Goal: Task Accomplishment & Management: Manage account settings

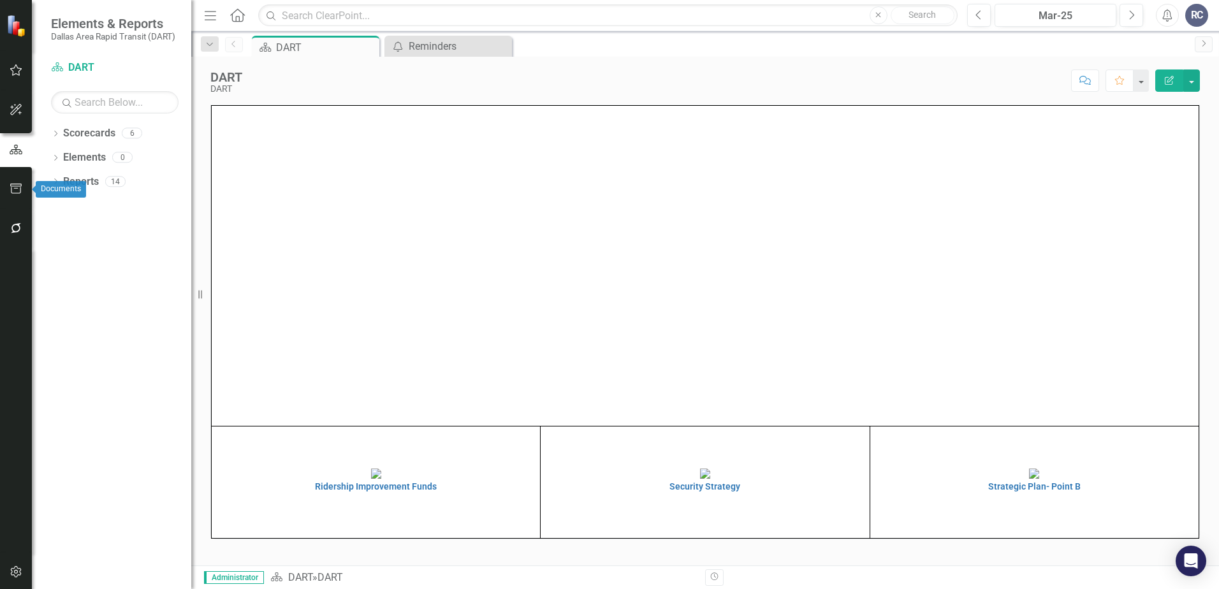
click at [17, 225] on icon "button" at bounding box center [16, 228] width 10 height 10
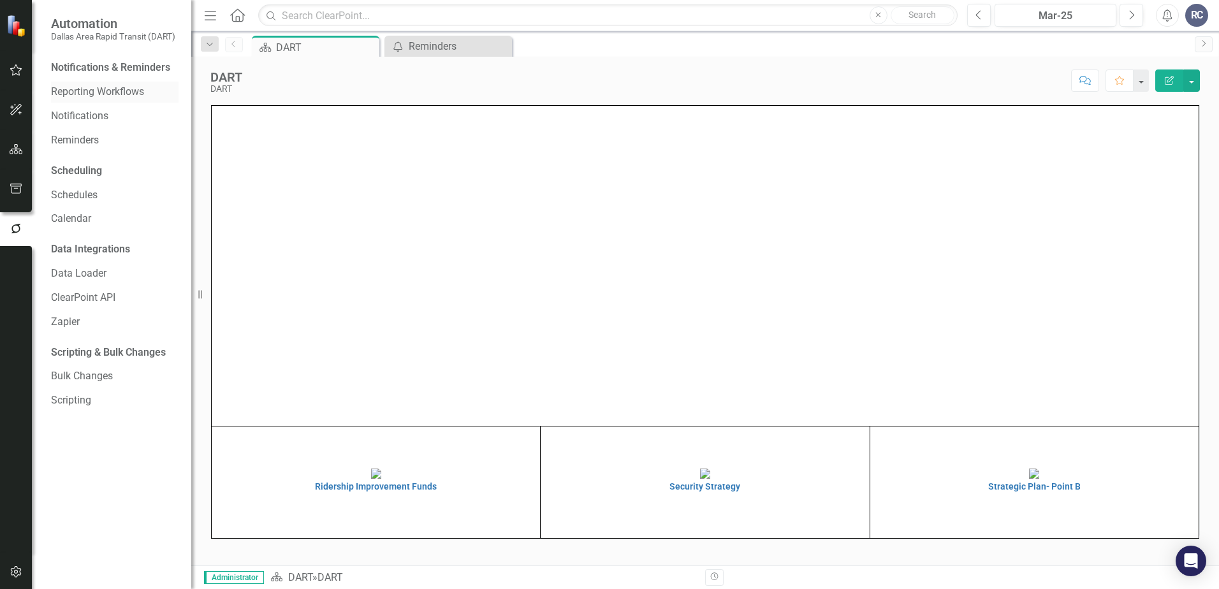
click at [92, 83] on div "Reporting Workflows" at bounding box center [114, 92] width 127 height 21
click at [120, 91] on link "Reporting Workflows" at bounding box center [114, 92] width 127 height 15
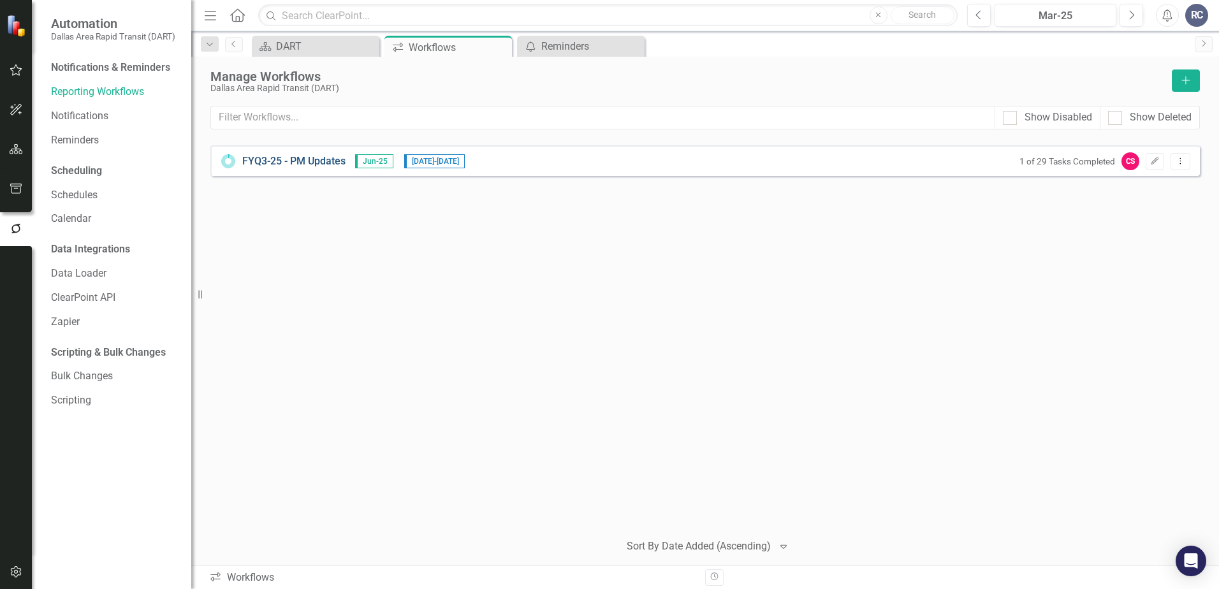
click at [282, 158] on link "FYQ3-25 - PM Updates" at bounding box center [293, 161] width 103 height 15
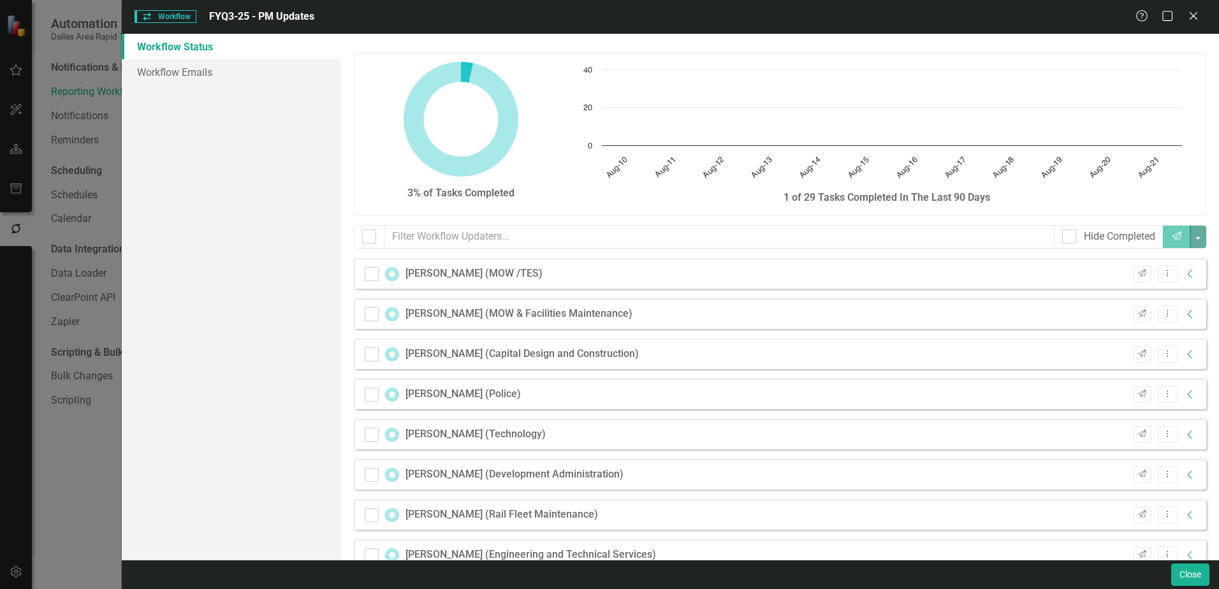
checkbox input "false"
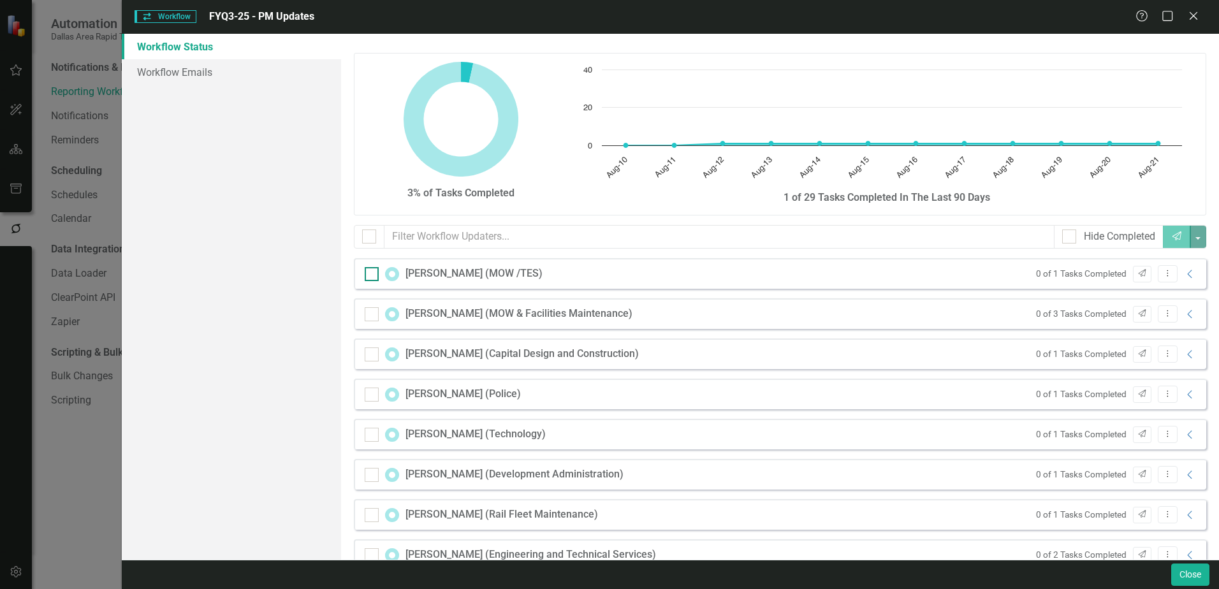
click at [374, 271] on div at bounding box center [372, 274] width 14 height 14
click at [373, 271] on input "checkbox" at bounding box center [369, 271] width 8 height 8
checkbox input "true"
click at [1184, 273] on icon "Collapse" at bounding box center [1190, 274] width 13 height 10
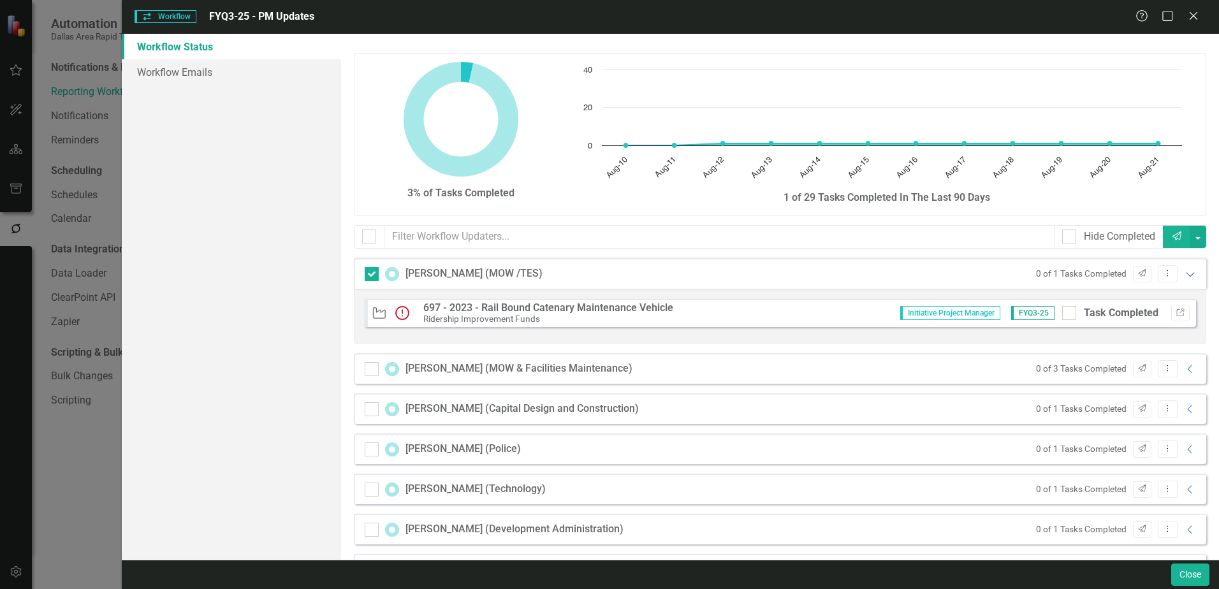
click at [1184, 273] on icon "Expanded" at bounding box center [1190, 274] width 13 height 10
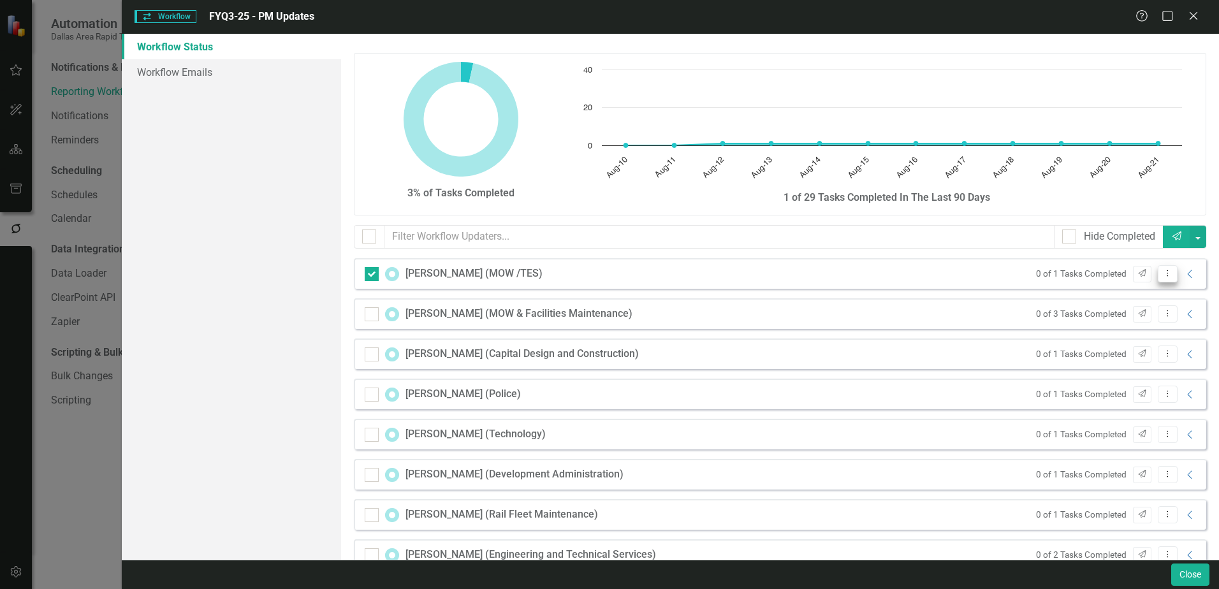
click at [1162, 270] on icon "Dropdown Menu" at bounding box center [1167, 273] width 11 height 8
click at [182, 69] on link "Workflow Emails" at bounding box center [231, 71] width 219 height 25
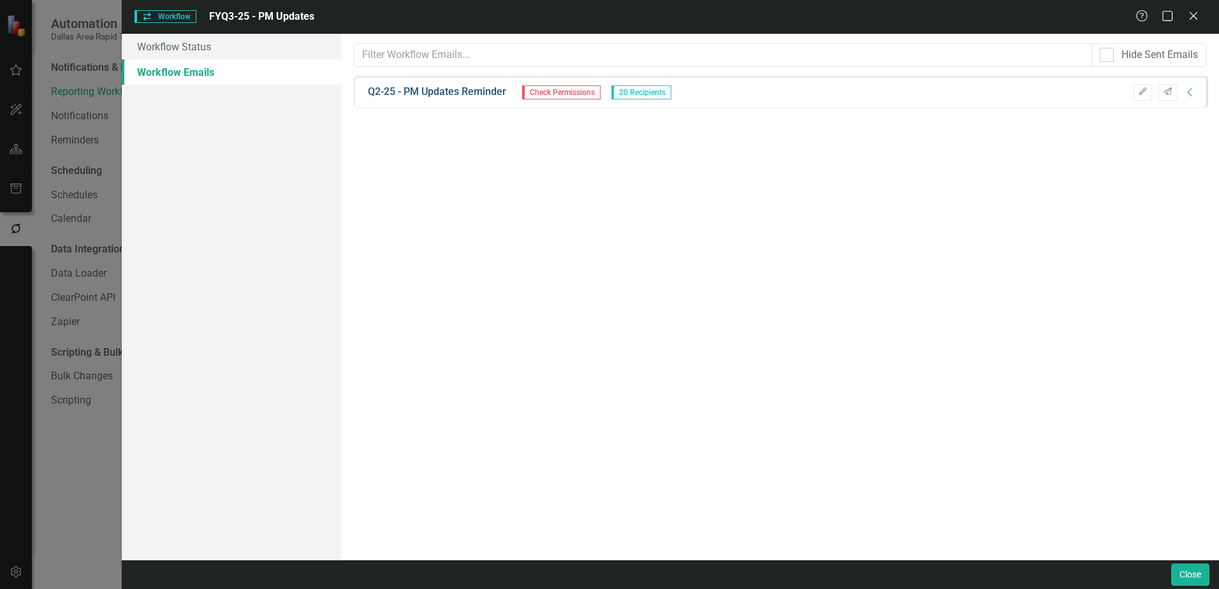
click at [474, 92] on link "Q2-25 - PM Updates Reminder" at bounding box center [437, 92] width 138 height 15
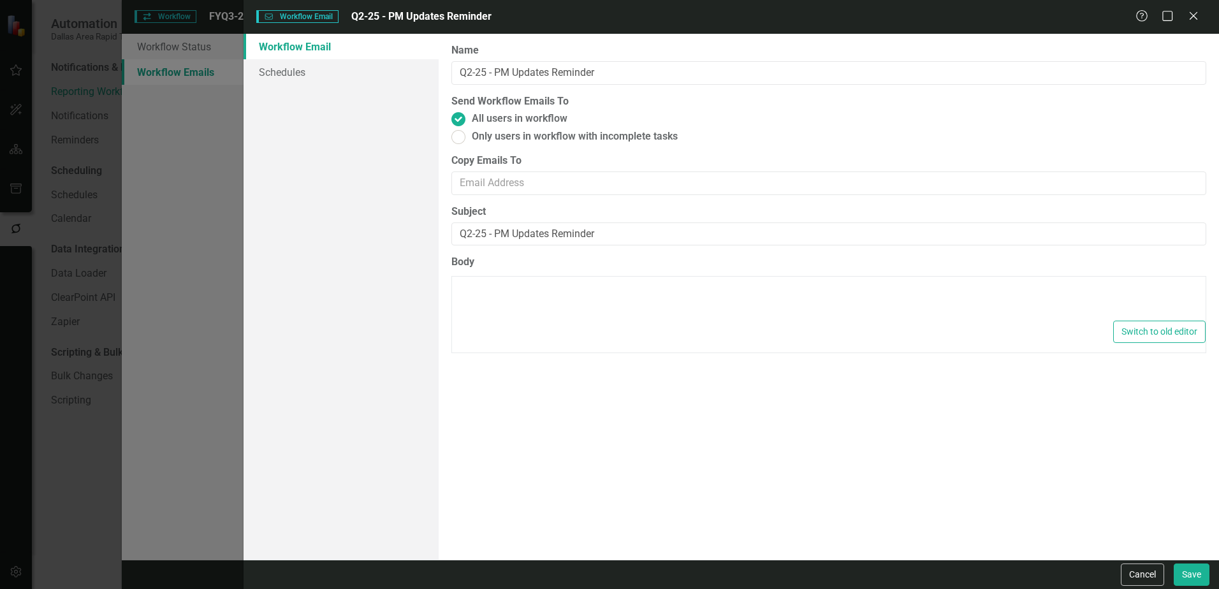
type textarea "<p>Dear {FirstName},</p> <p>Please log into ClearPoint and update the following…"
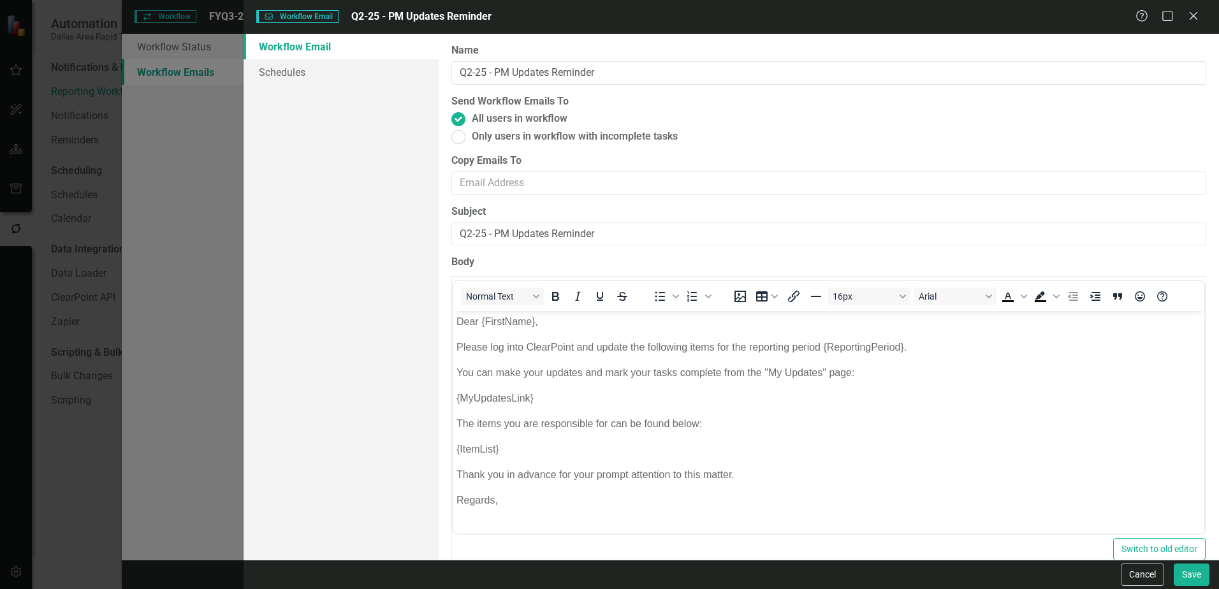
scroll to position [13, 0]
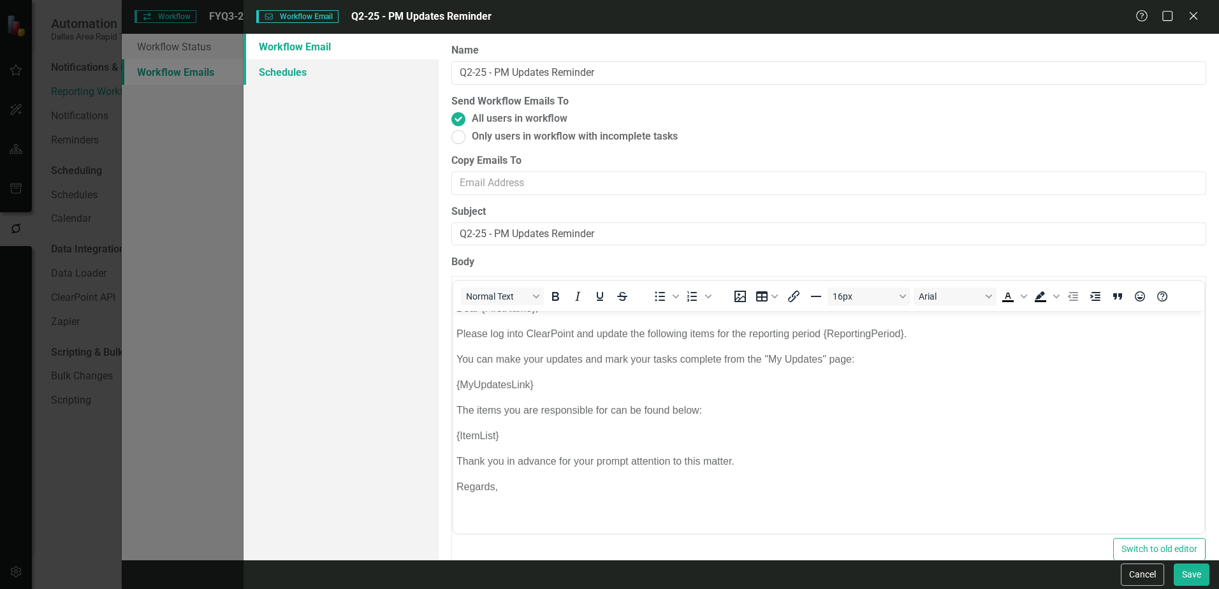
click at [295, 72] on link "Schedules" at bounding box center [340, 71] width 195 height 25
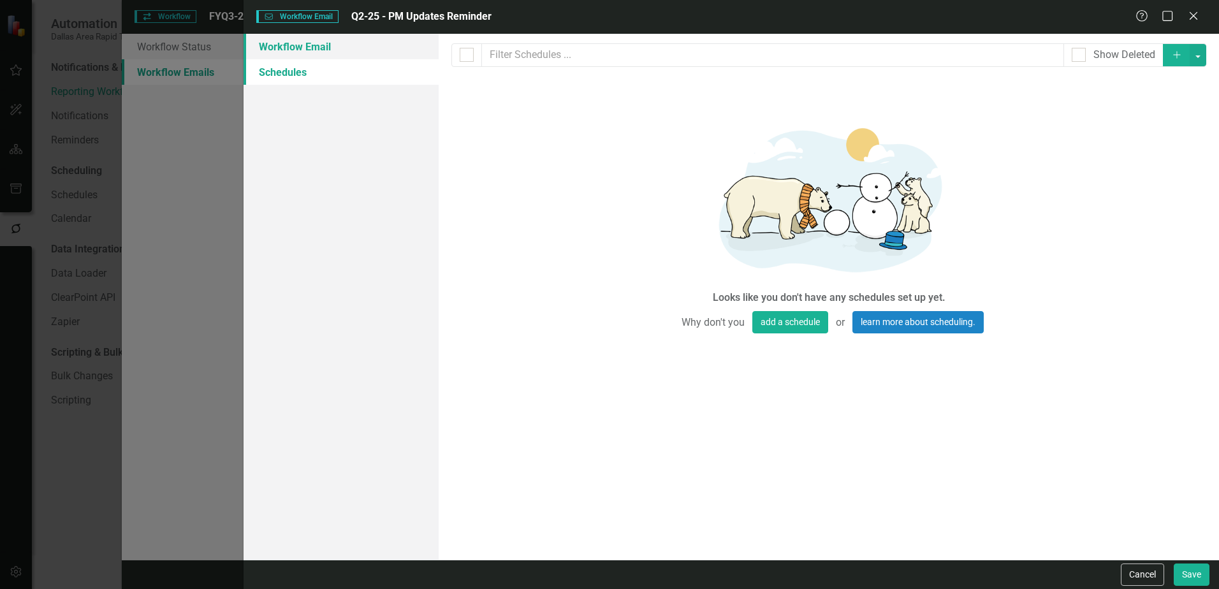
click at [301, 43] on link "Workflow Email" at bounding box center [340, 46] width 195 height 25
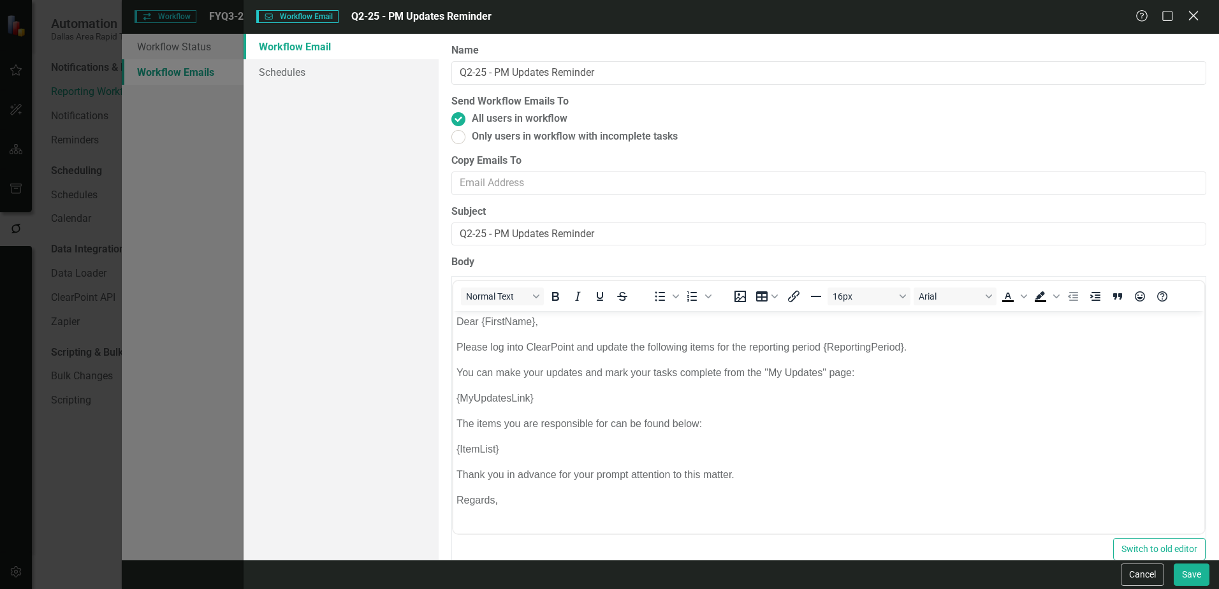
click at [1196, 13] on icon at bounding box center [1193, 16] width 10 height 10
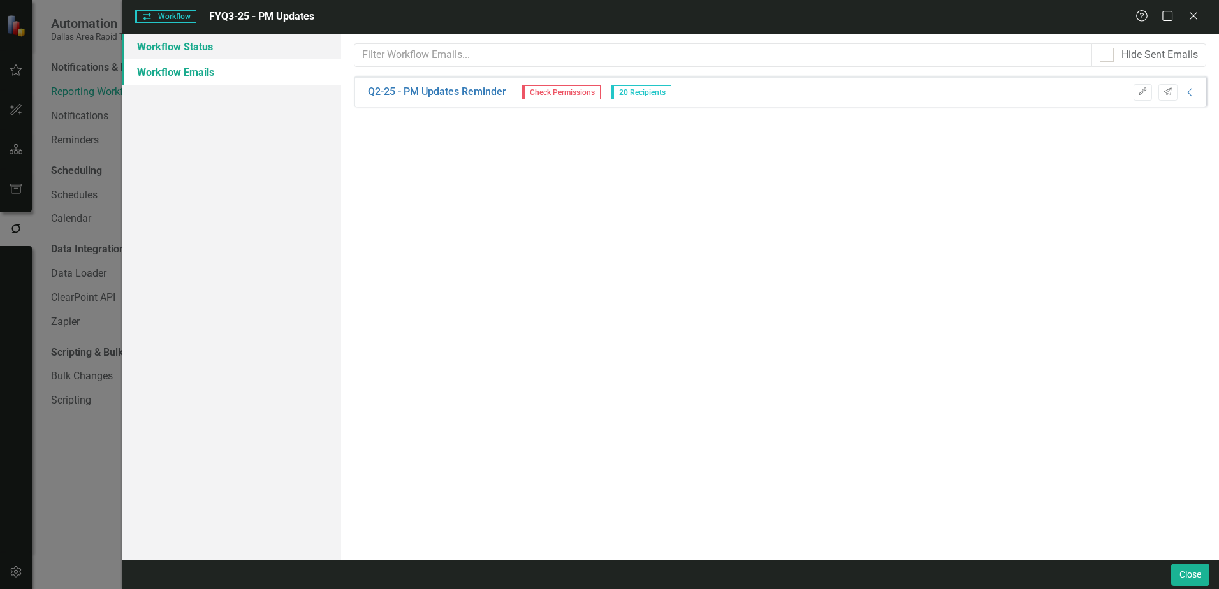
click at [195, 48] on link "Workflow Status" at bounding box center [231, 46] width 219 height 25
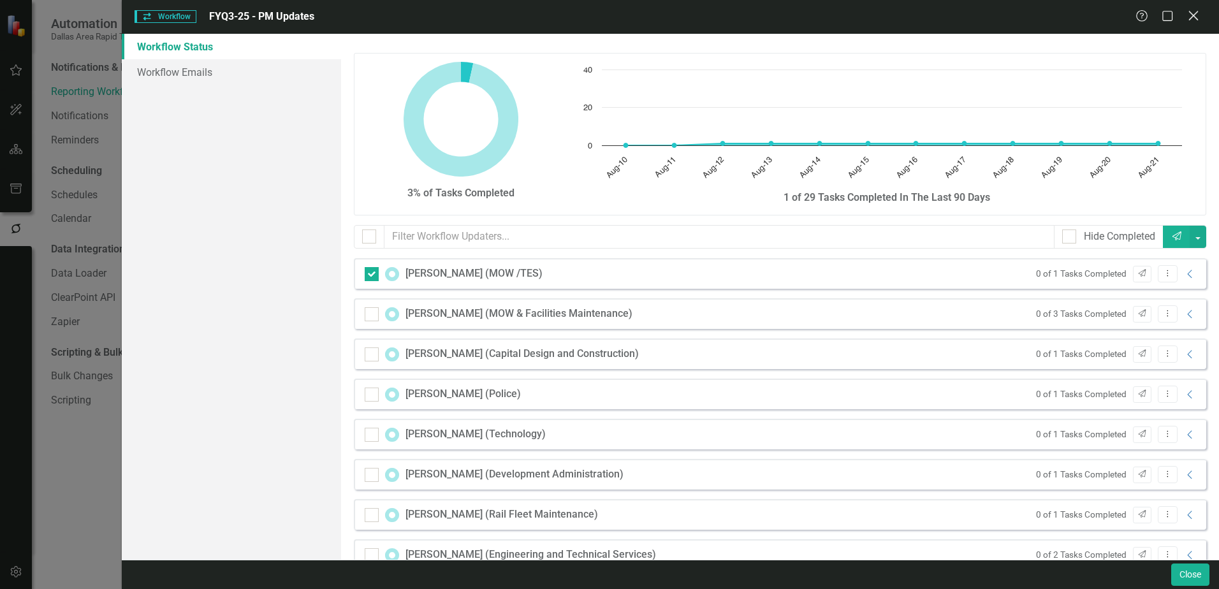
click at [1199, 13] on icon "Close" at bounding box center [1193, 16] width 16 height 12
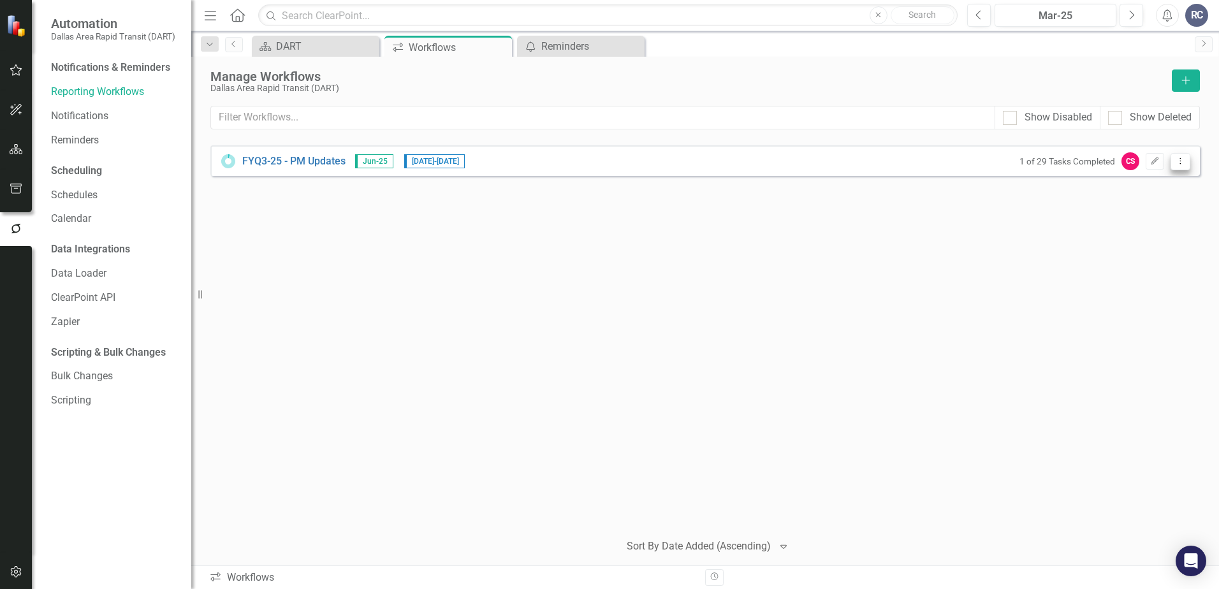
click at [1182, 164] on icon "Dropdown Menu" at bounding box center [1180, 161] width 11 height 8
click at [1156, 159] on icon "button" at bounding box center [1155, 161] width 8 height 8
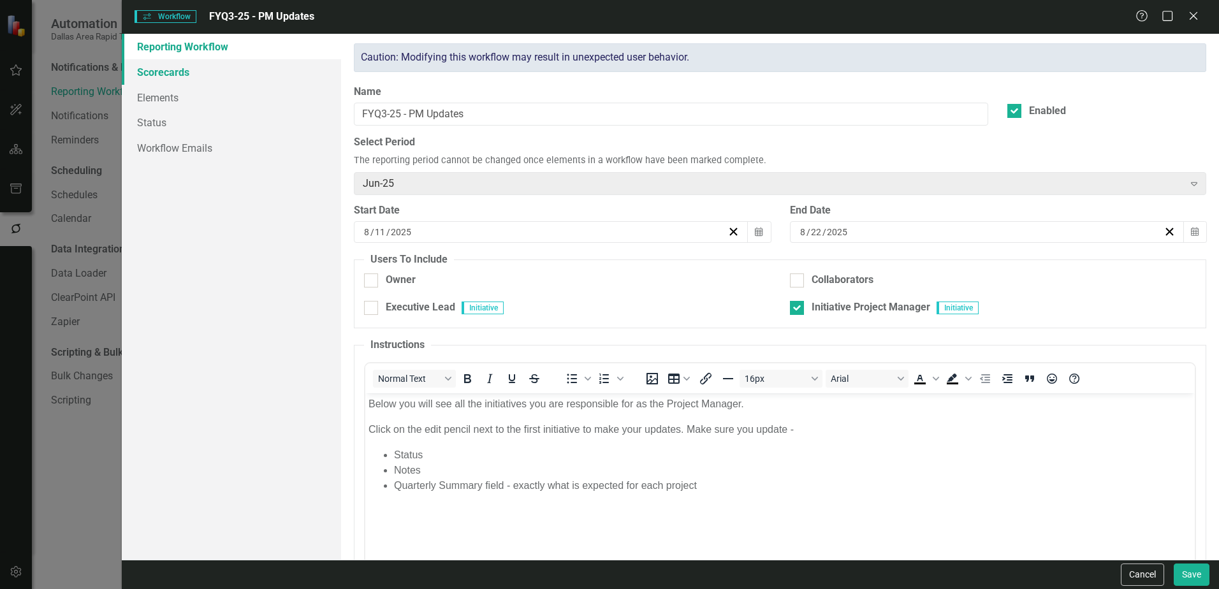
click at [147, 65] on link "Scorecards" at bounding box center [231, 71] width 219 height 25
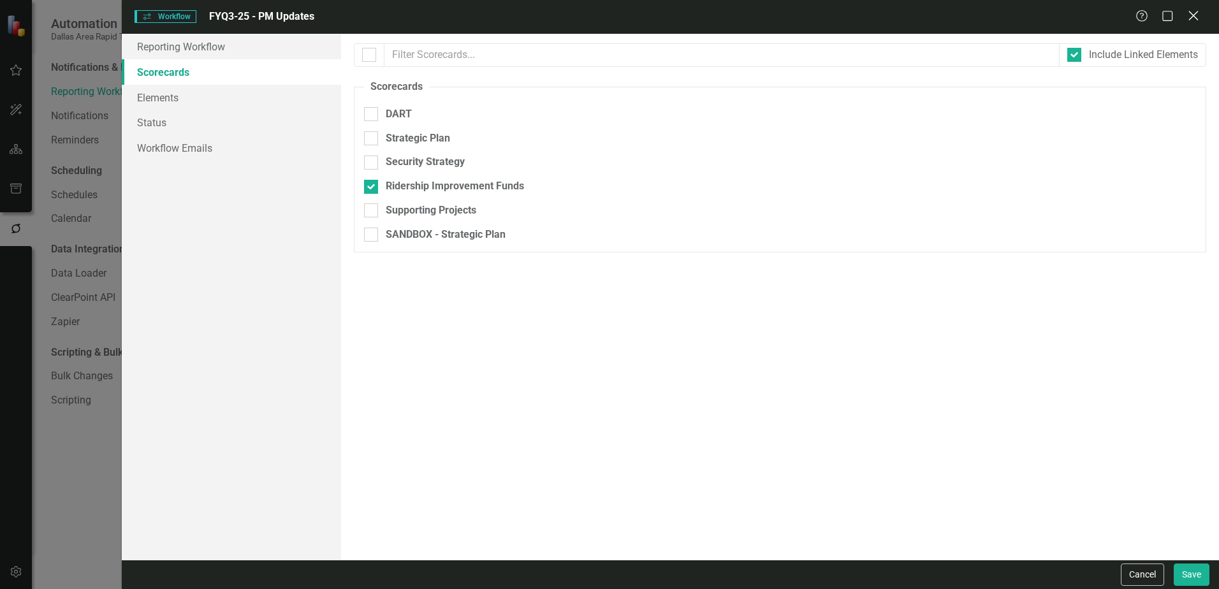
click at [1189, 17] on icon "Close" at bounding box center [1193, 16] width 16 height 12
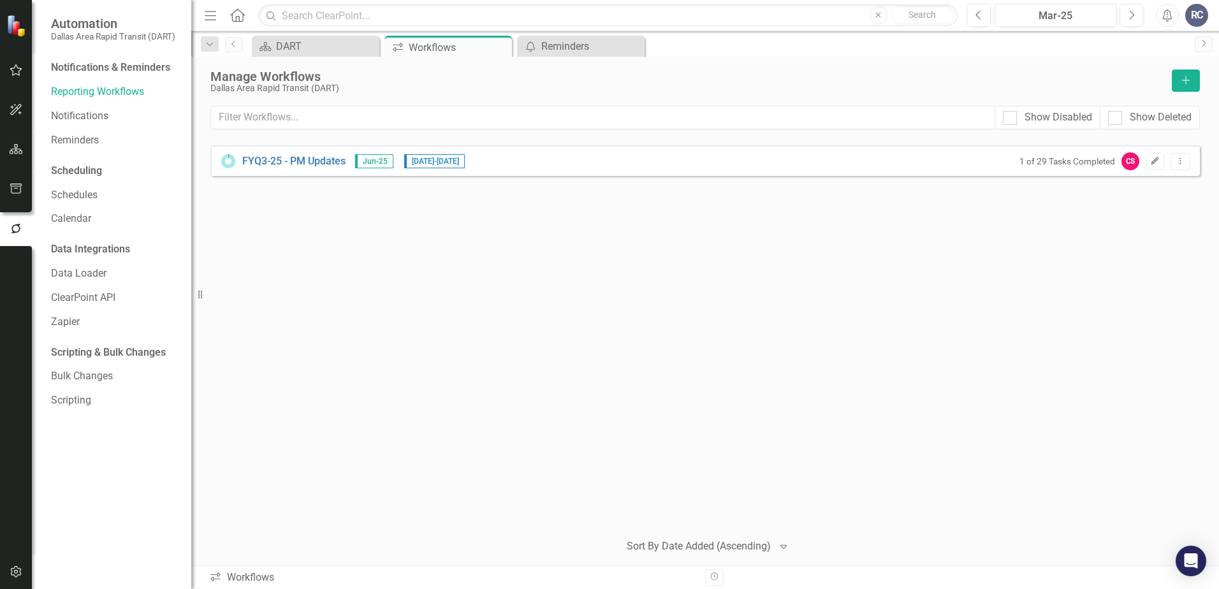
click at [1162, 162] on button "Edit" at bounding box center [1154, 161] width 18 height 17
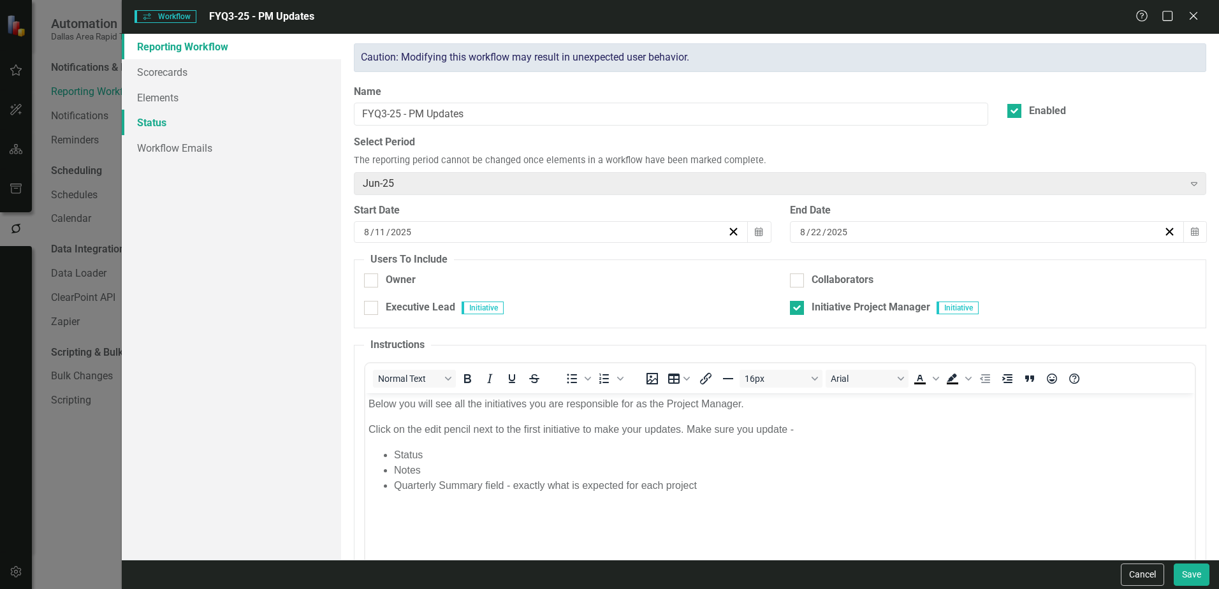
click at [180, 123] on link "Status" at bounding box center [231, 122] width 219 height 25
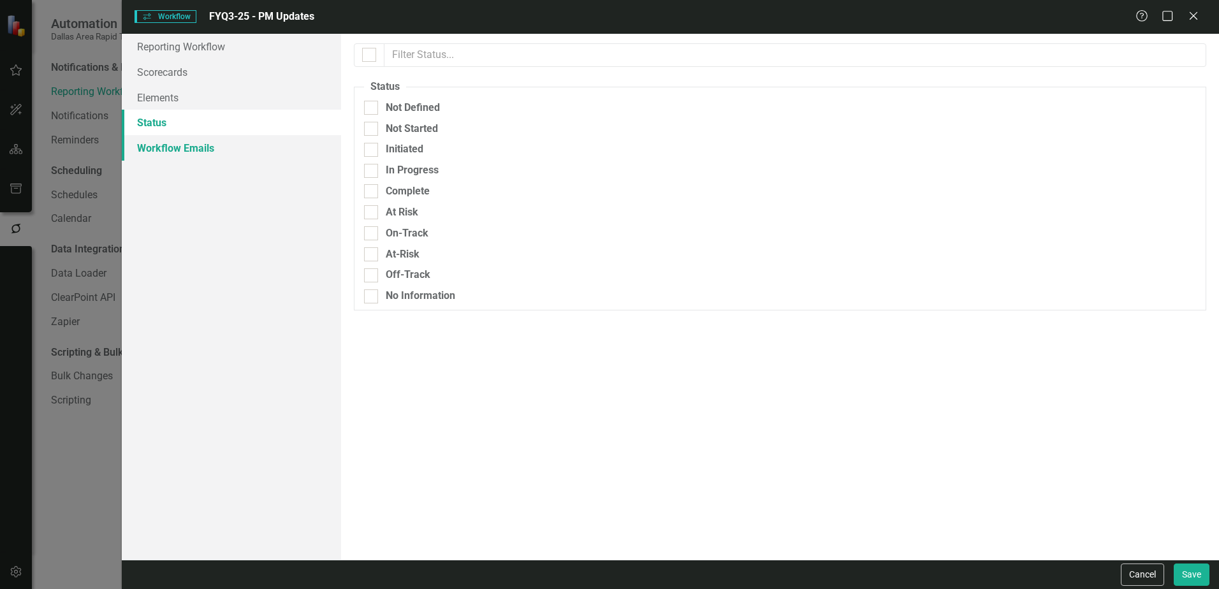
click at [177, 150] on link "Workflow Emails" at bounding box center [231, 147] width 219 height 25
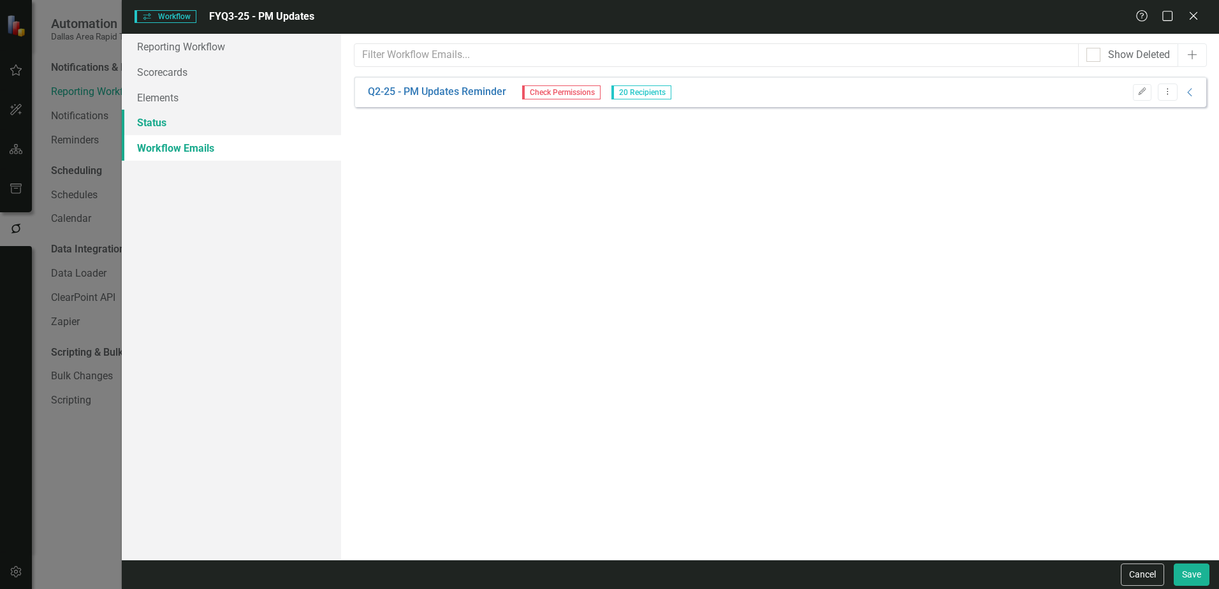
click at [157, 120] on link "Status" at bounding box center [231, 122] width 219 height 25
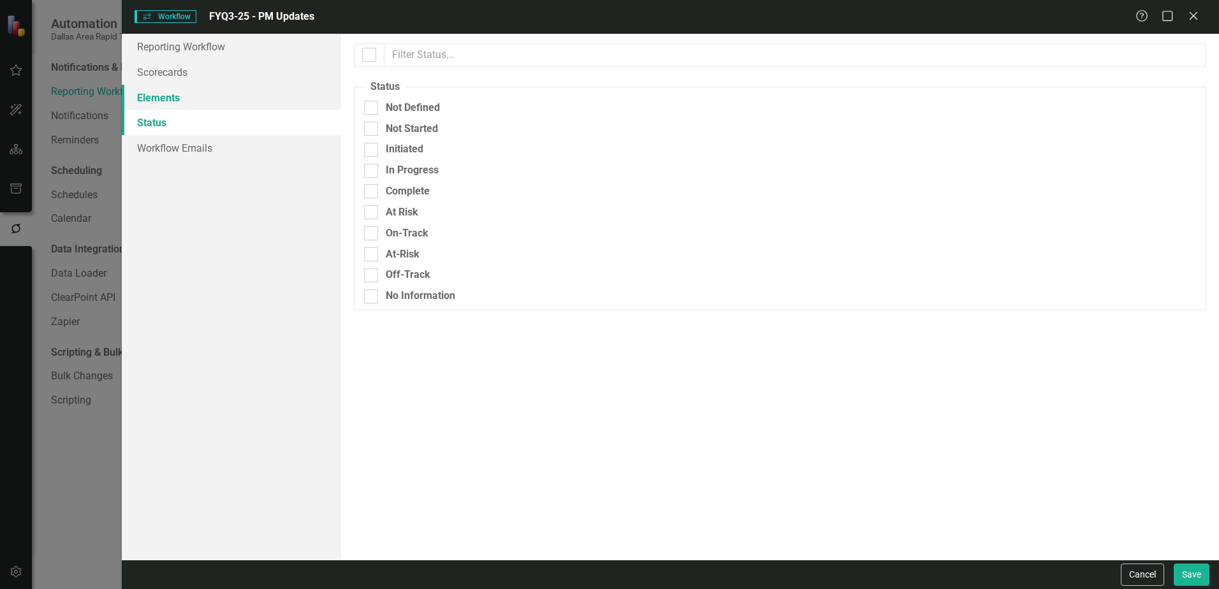
click at [161, 98] on link "Elements" at bounding box center [231, 97] width 219 height 25
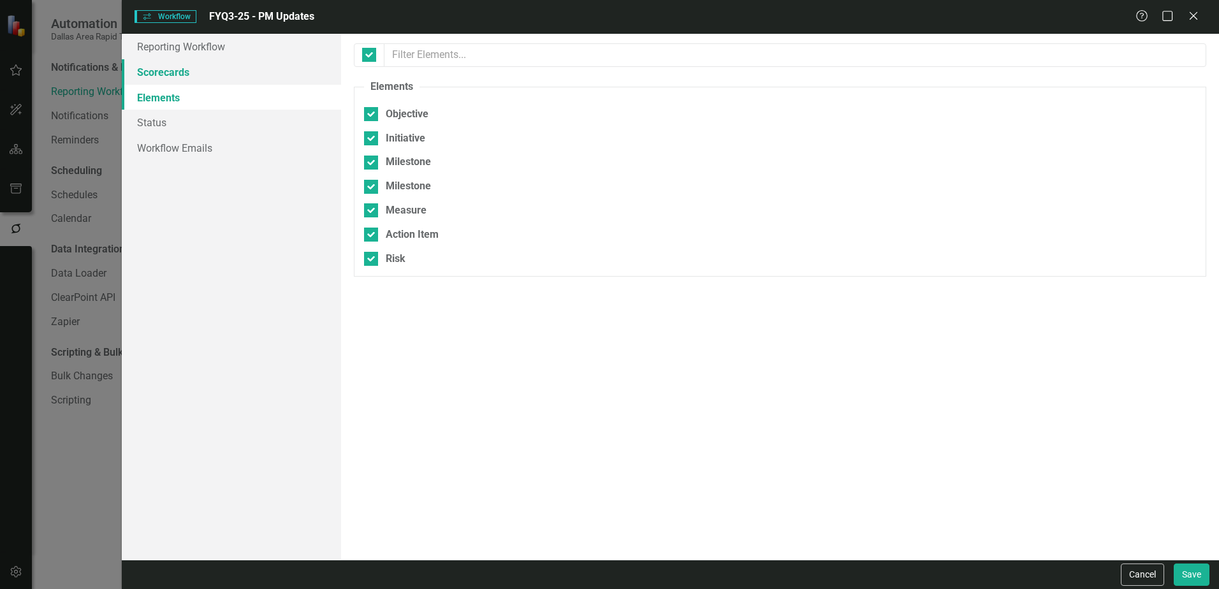
click at [168, 77] on link "Scorecards" at bounding box center [231, 71] width 219 height 25
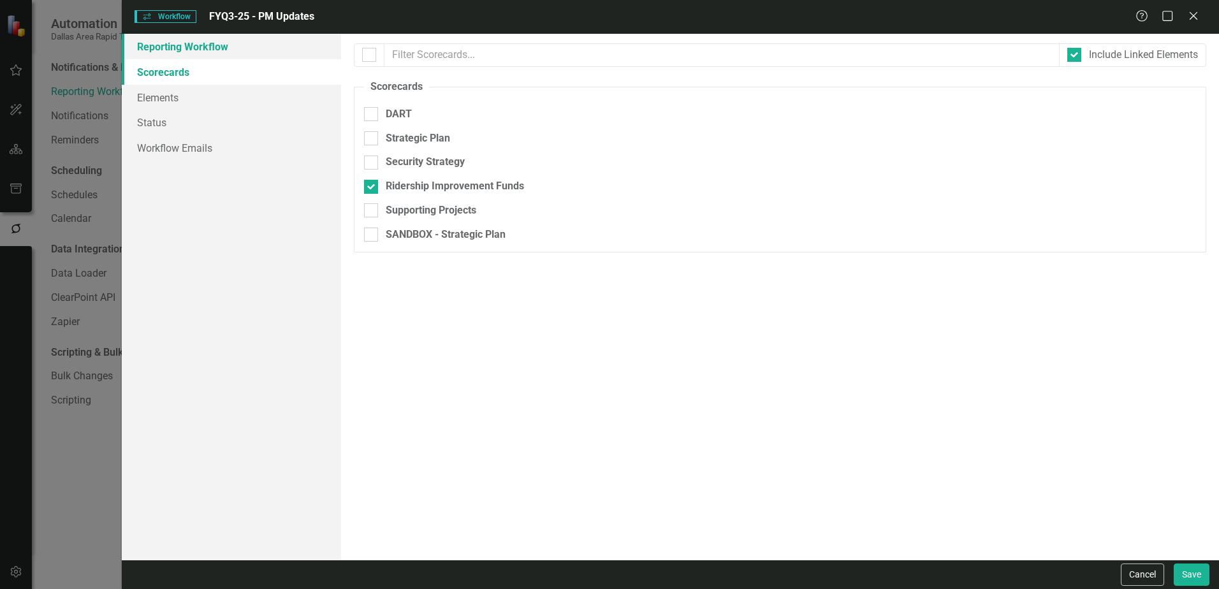
click at [177, 45] on link "Reporting Workflow" at bounding box center [231, 46] width 219 height 25
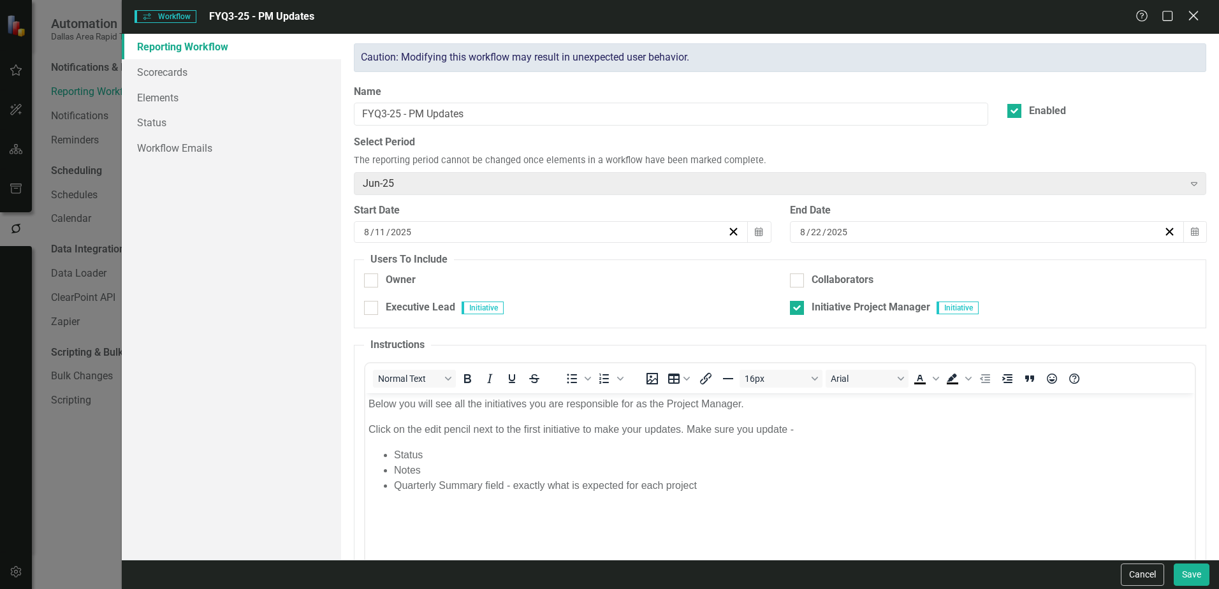
click at [1195, 16] on icon "Close" at bounding box center [1193, 16] width 16 height 12
